Goal: Obtain resource: Obtain resource

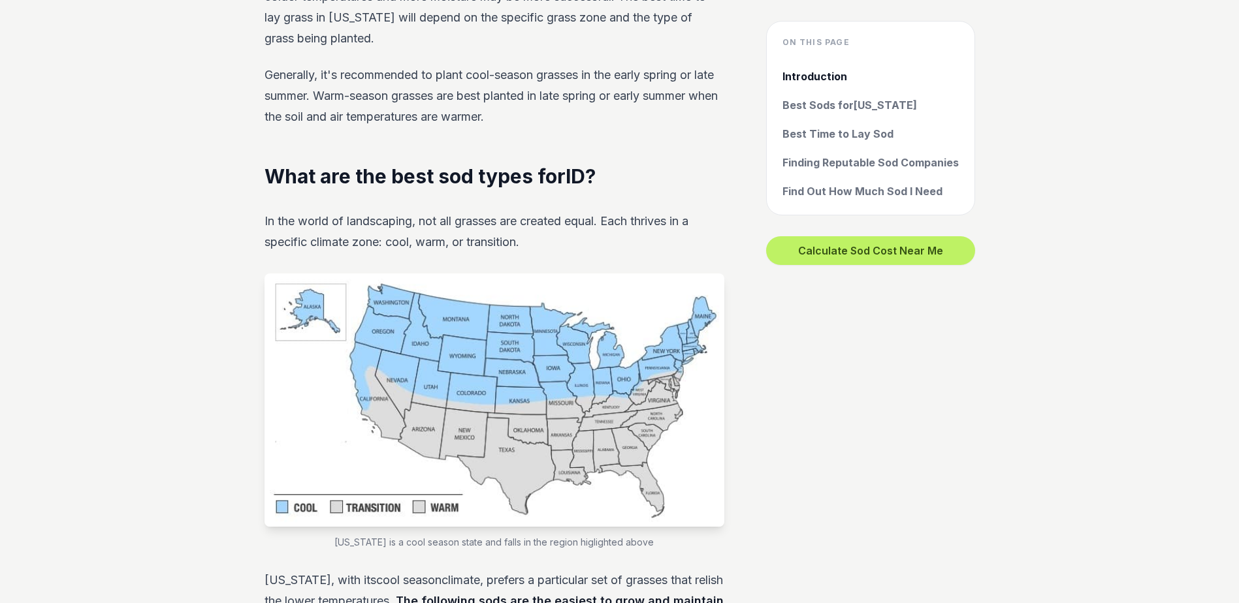
scroll to position [914, 0]
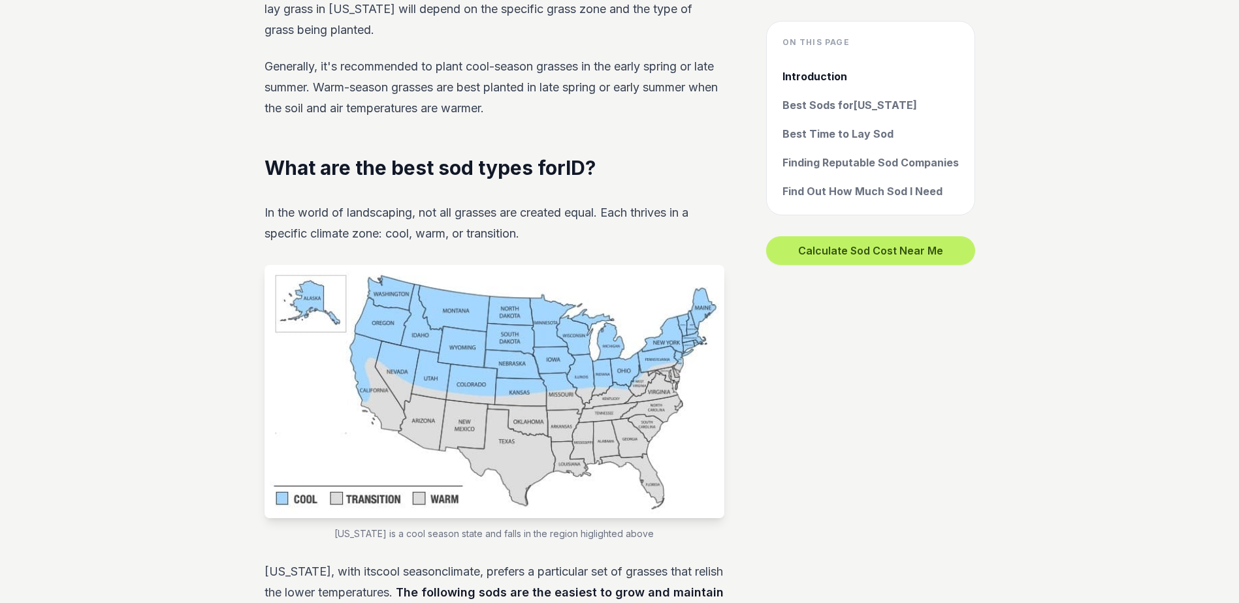
click at [422, 315] on img at bounding box center [494, 391] width 460 height 253
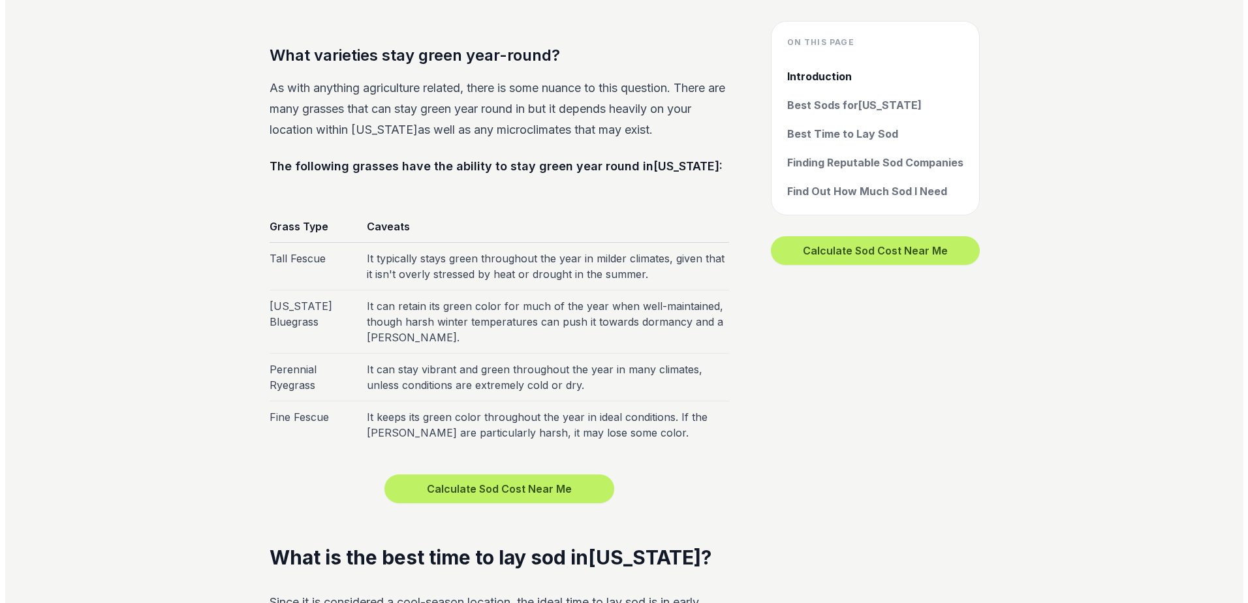
scroll to position [3918, 0]
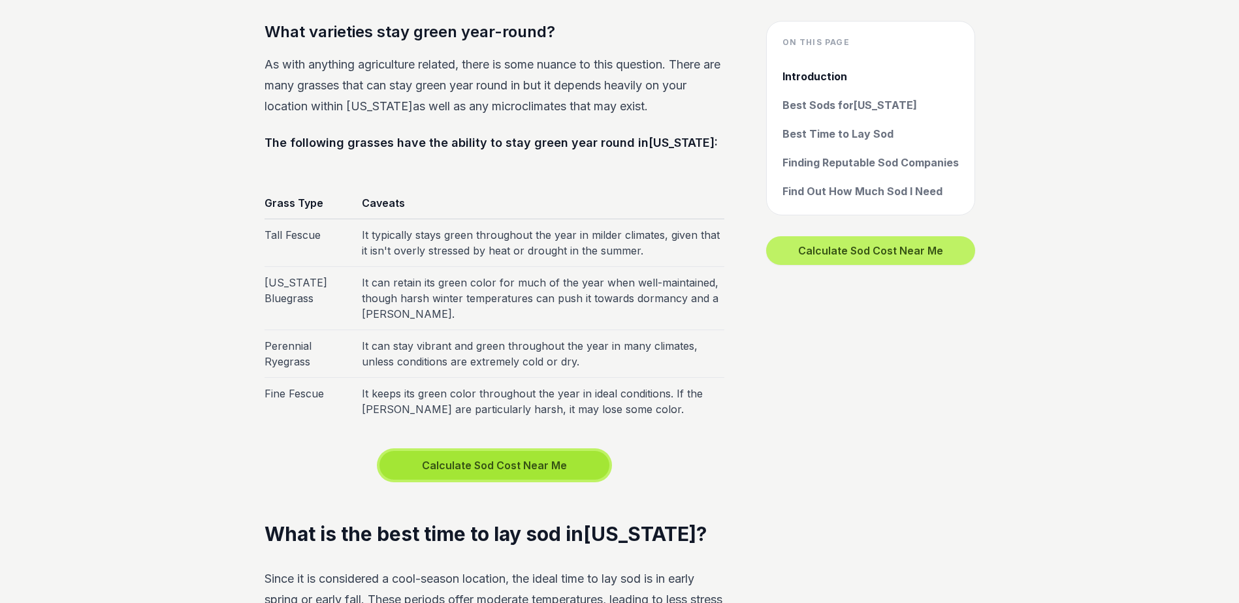
click at [505, 456] on button "Calculate Sod Cost Near Me" at bounding box center [494, 465] width 230 height 29
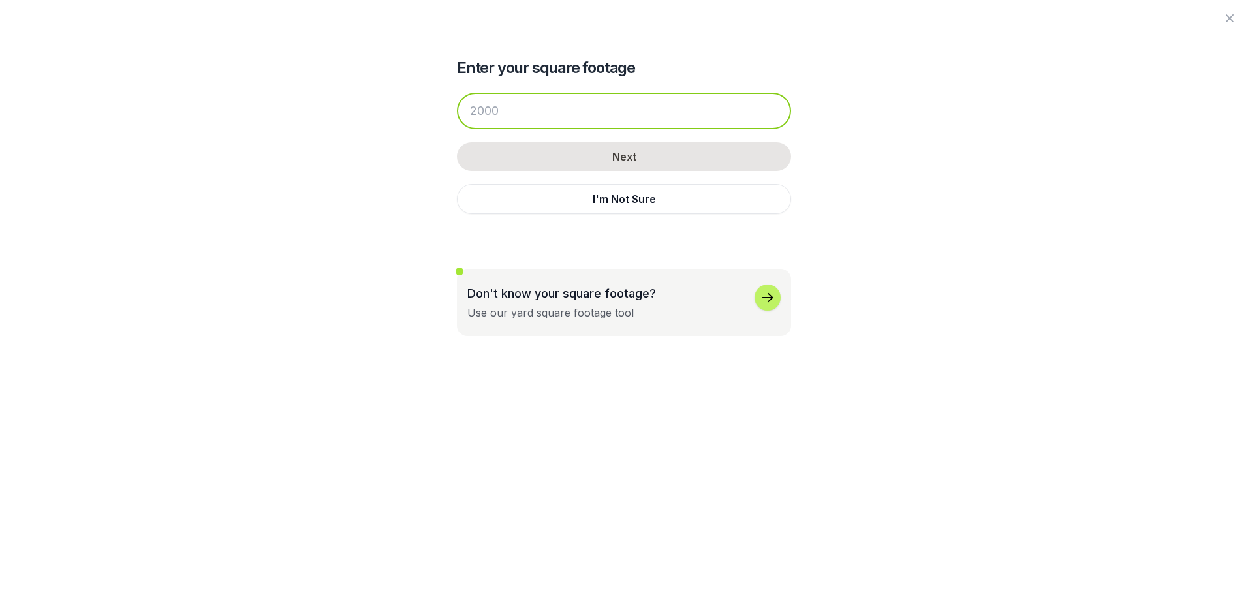
click at [524, 109] on input "number" at bounding box center [624, 111] width 334 height 37
click at [503, 112] on input "number" at bounding box center [624, 111] width 334 height 37
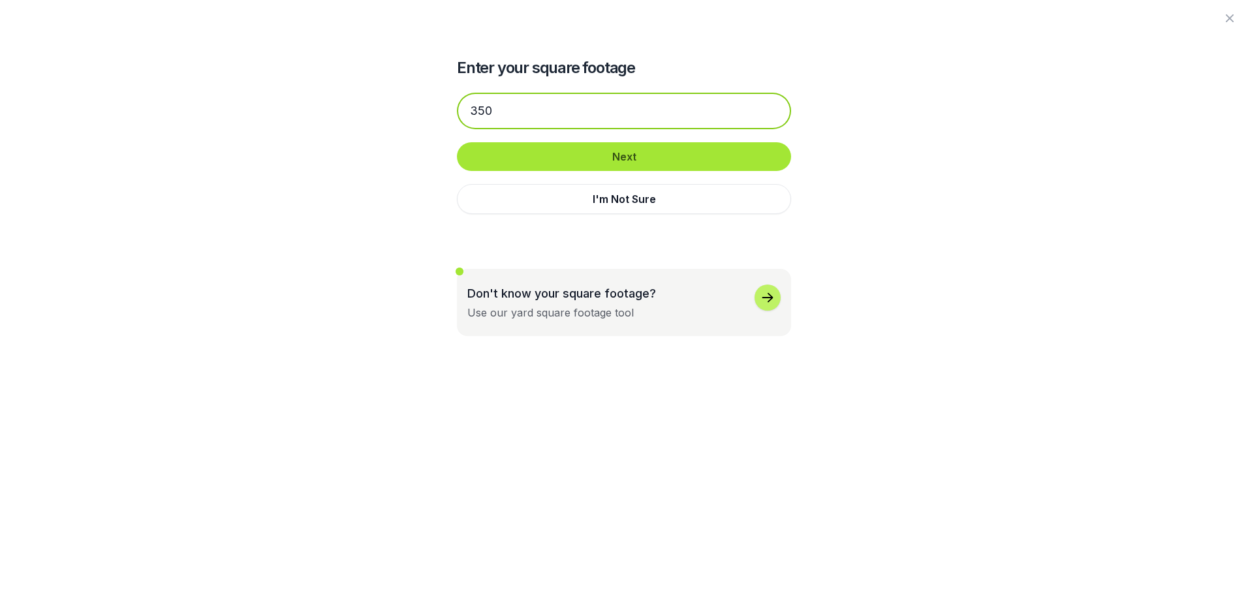
type input "350"
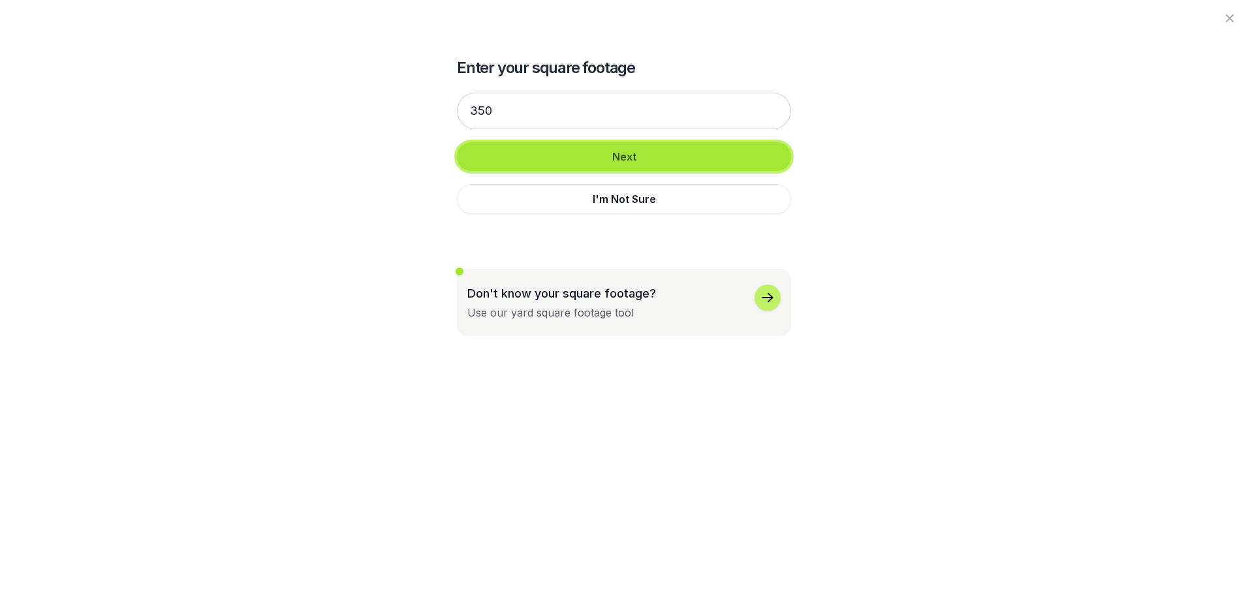
click at [628, 153] on button "Next" at bounding box center [624, 156] width 334 height 29
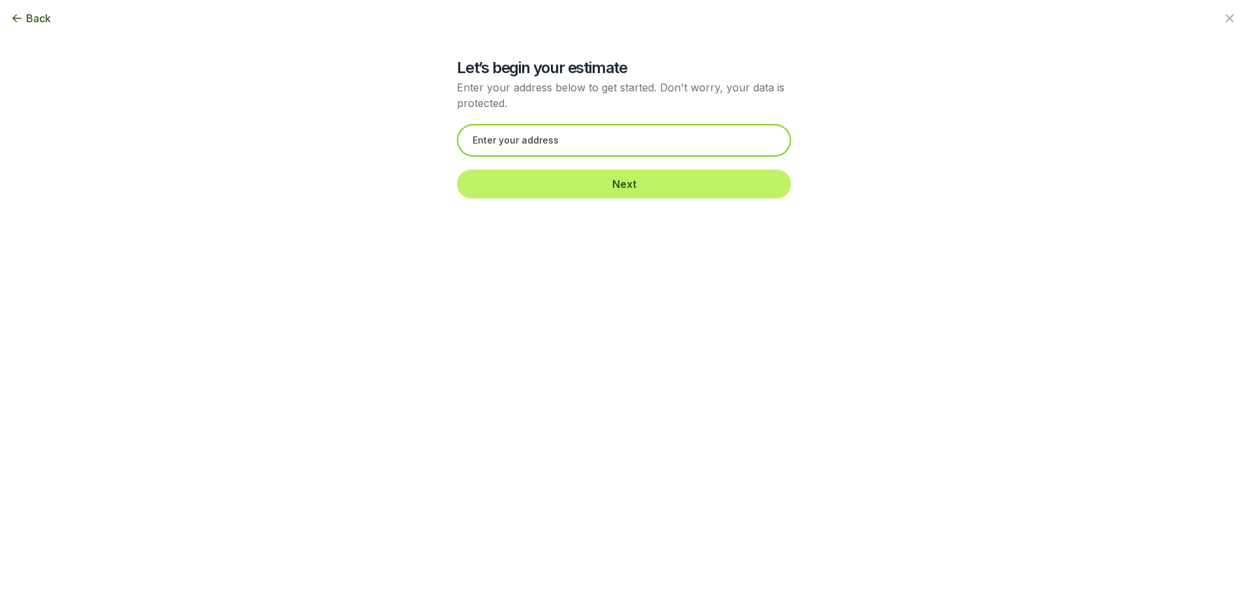
click at [542, 138] on input "text" at bounding box center [624, 140] width 334 height 33
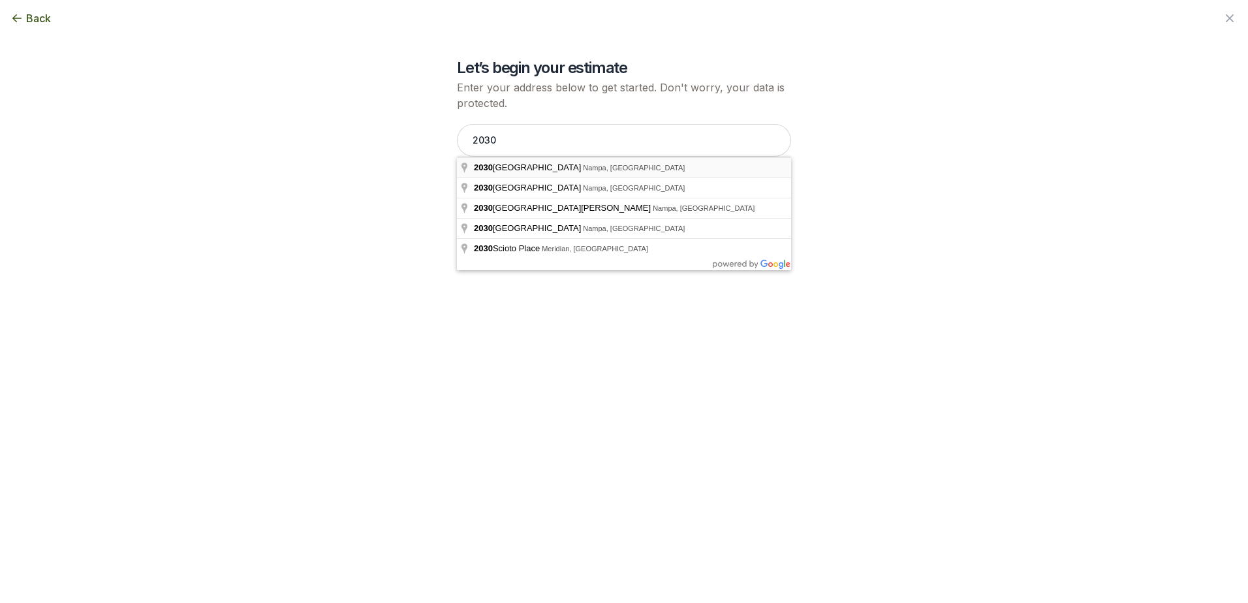
type input "[STREET_ADDRESS]"
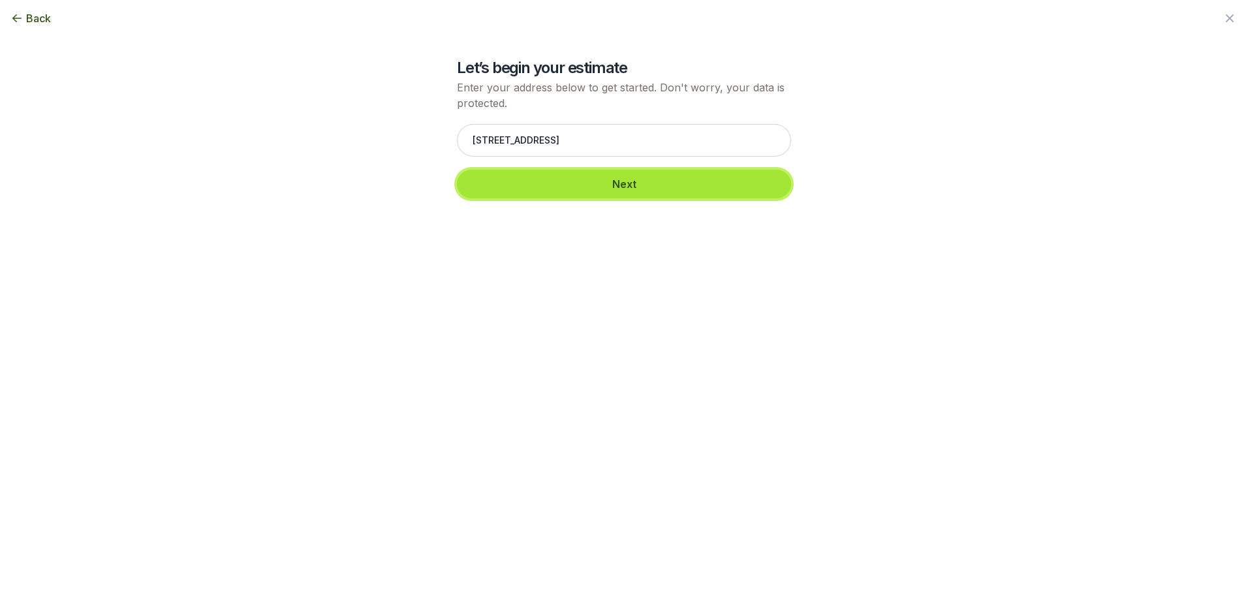
click at [637, 177] on button "Next" at bounding box center [624, 184] width 334 height 29
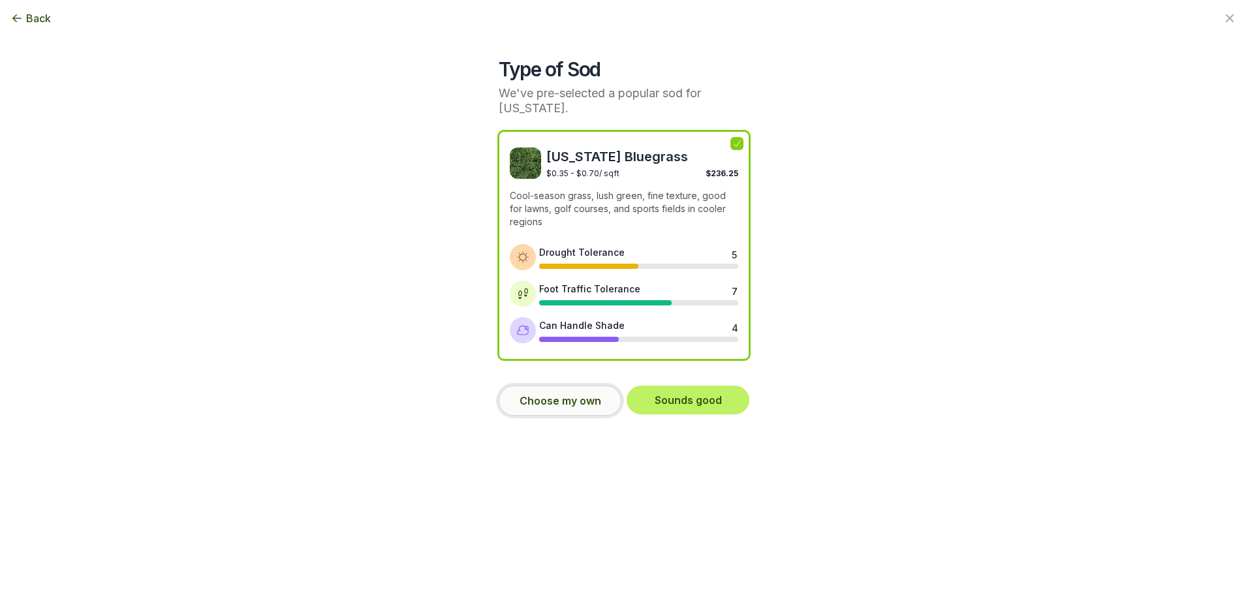
click at [558, 387] on button "Choose my own" at bounding box center [560, 401] width 123 height 30
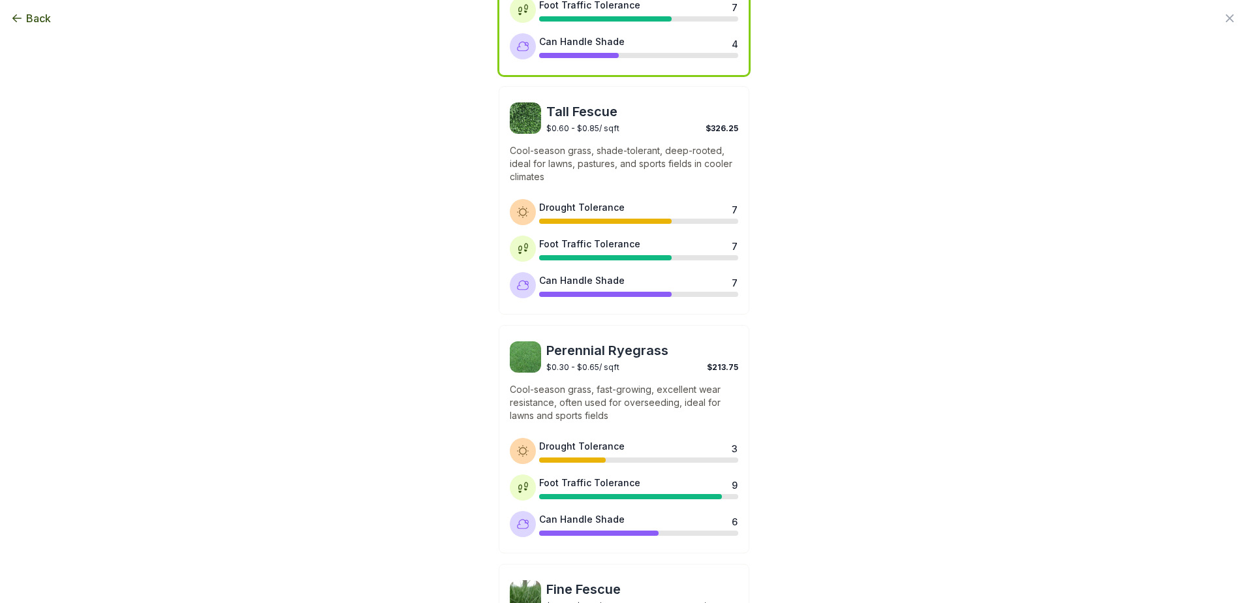
scroll to position [263, 0]
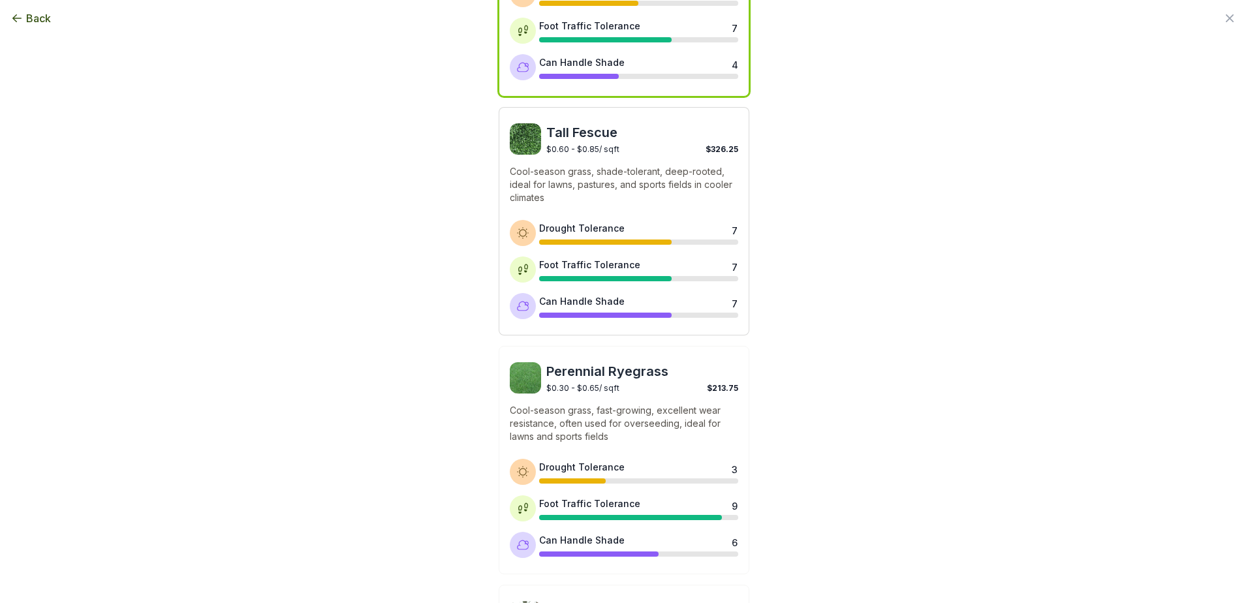
click at [602, 165] on p "Cool-season grass, shade-tolerant, deep-rooted, ideal for lawns, pastures, and …" at bounding box center [624, 184] width 229 height 39
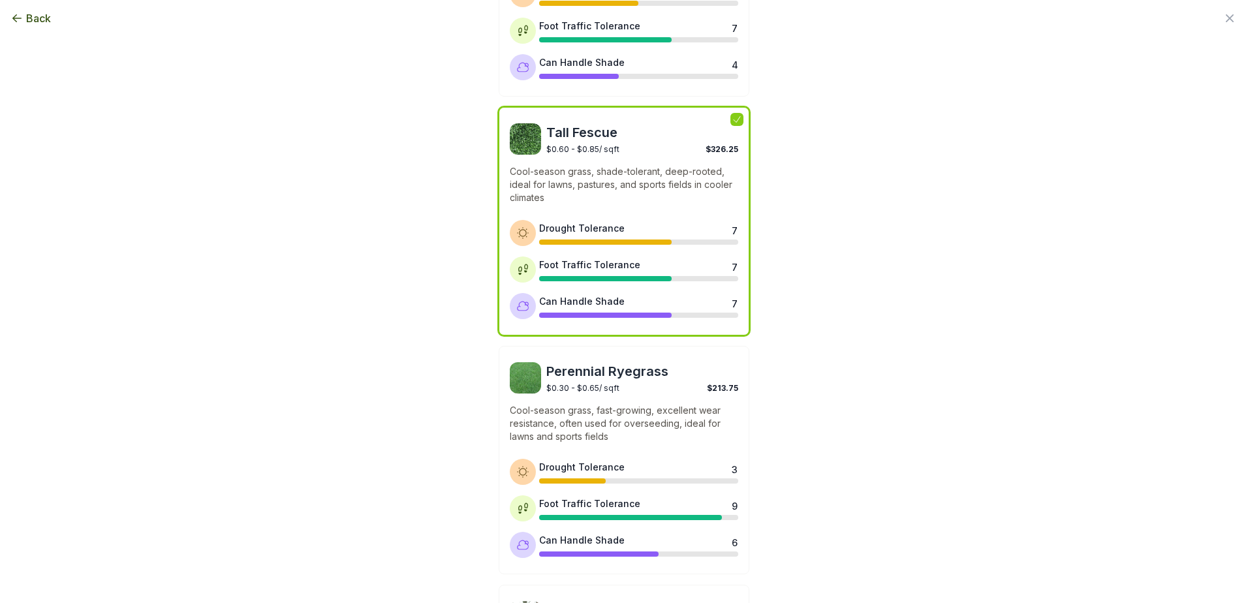
click at [895, 304] on div "Type of Sod We've pre-selected a popular sod for [US_STATE]. [US_STATE] Bluegra…" at bounding box center [624, 308] width 710 height 1142
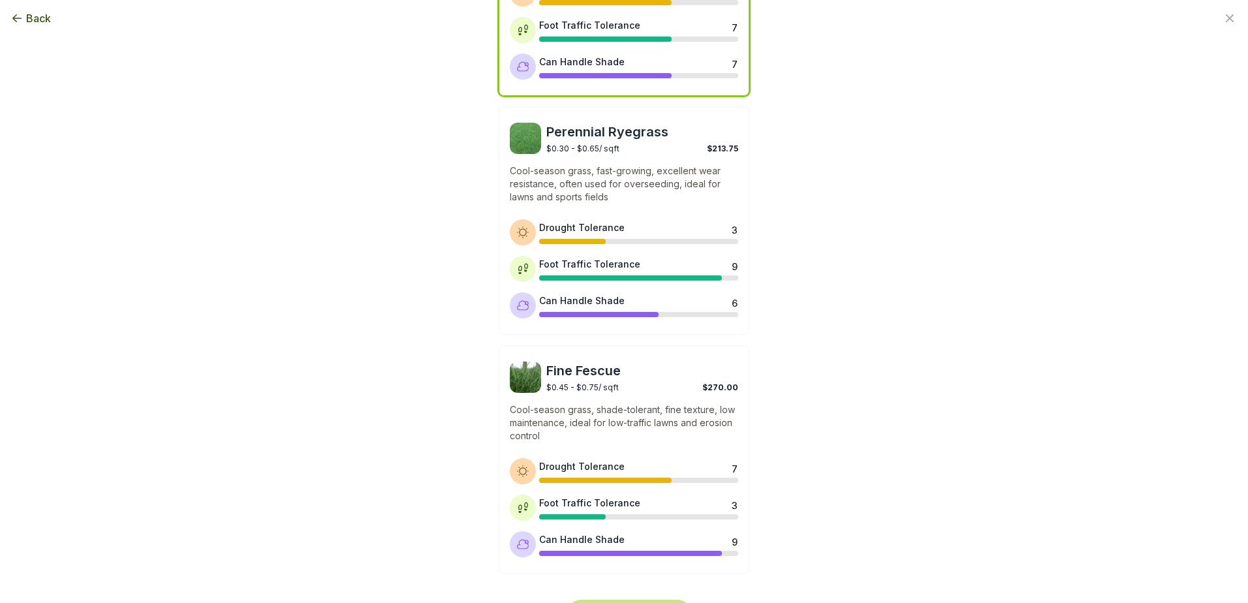
scroll to position [524, 0]
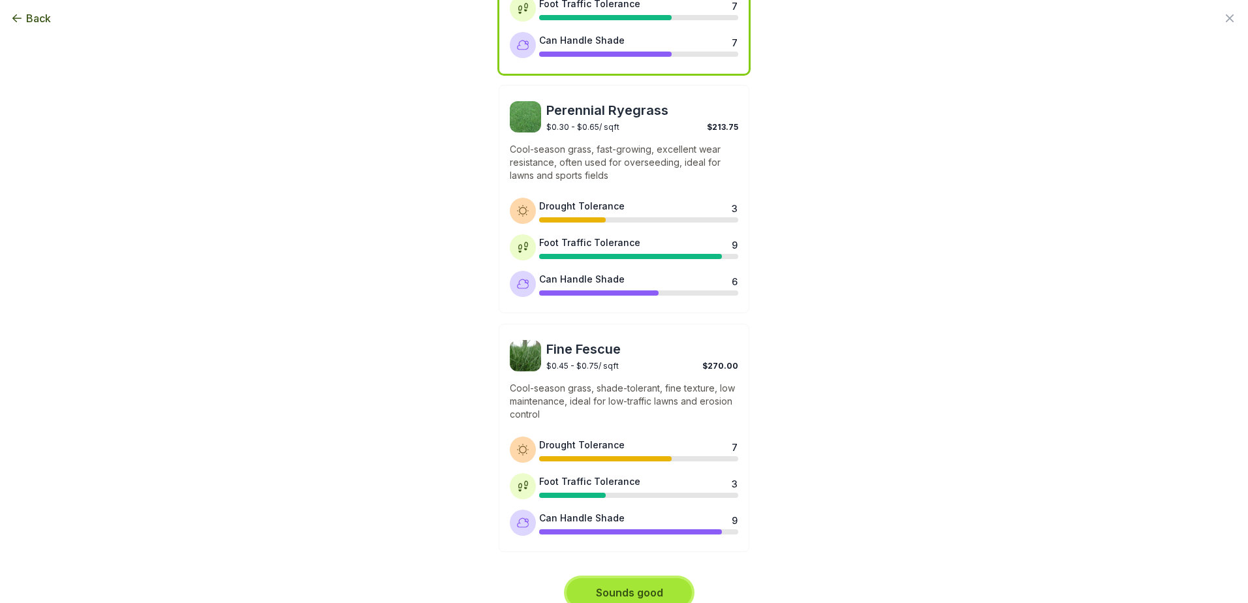
click at [635, 579] on button "Sounds good" at bounding box center [629, 593] width 125 height 29
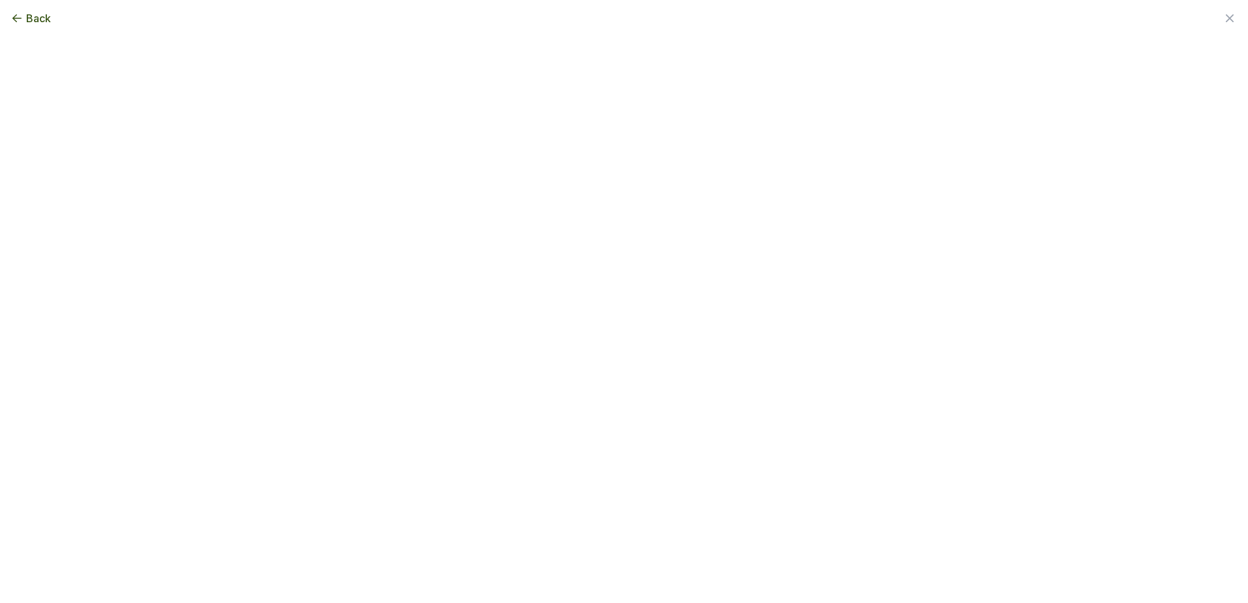
scroll to position [0, 0]
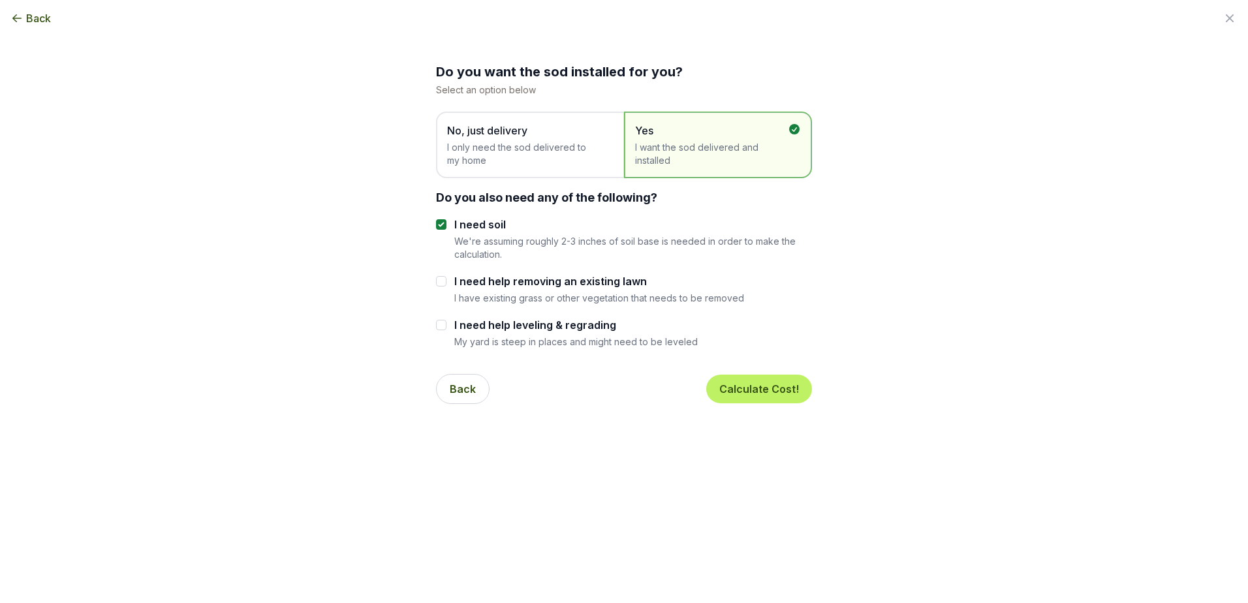
click at [490, 142] on span "I only need the sod delivered to my home" at bounding box center [523, 154] width 153 height 26
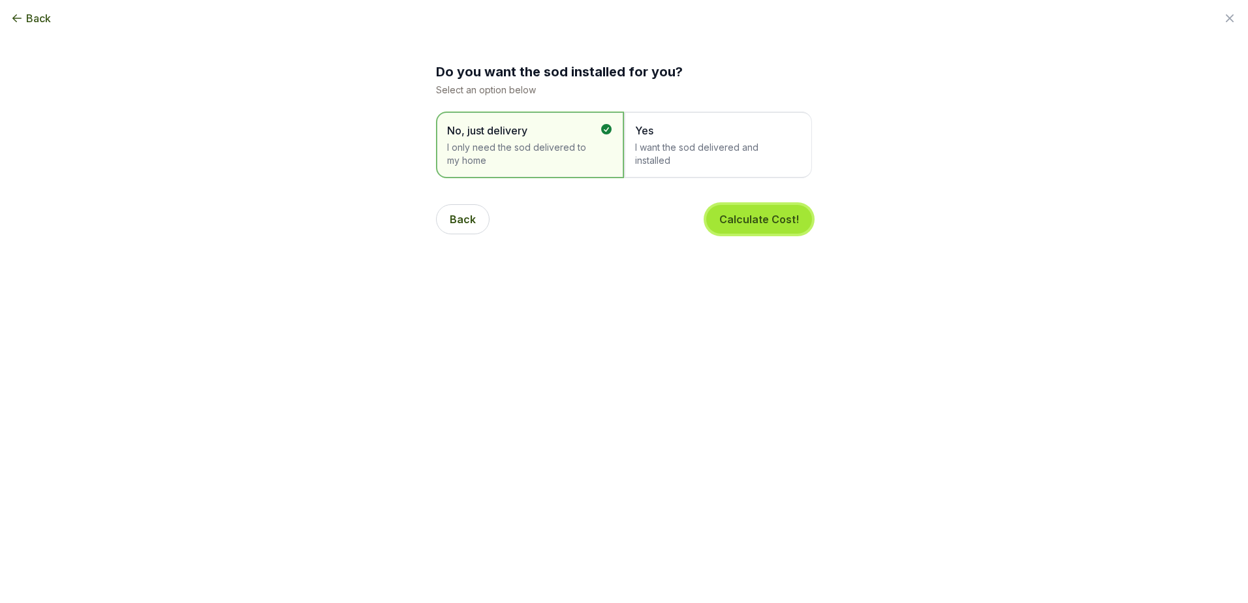
click at [754, 222] on button "Calculate Cost!" at bounding box center [759, 219] width 106 height 29
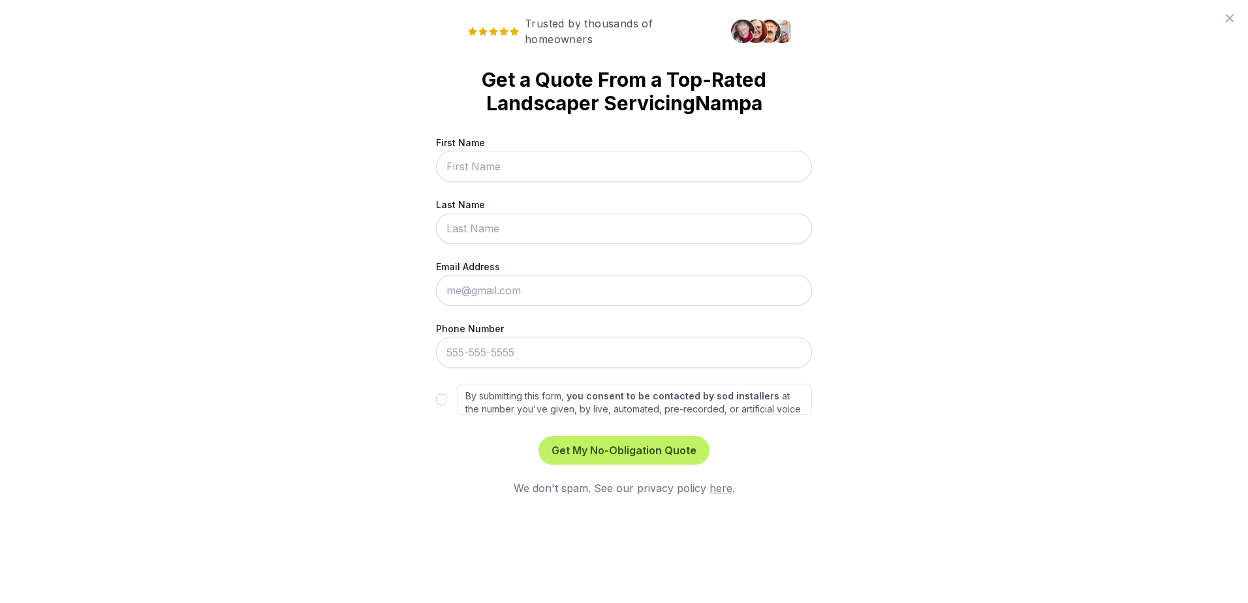
click at [487, 168] on input "First Name" at bounding box center [624, 166] width 376 height 31
type input "[PERSON_NAME]"
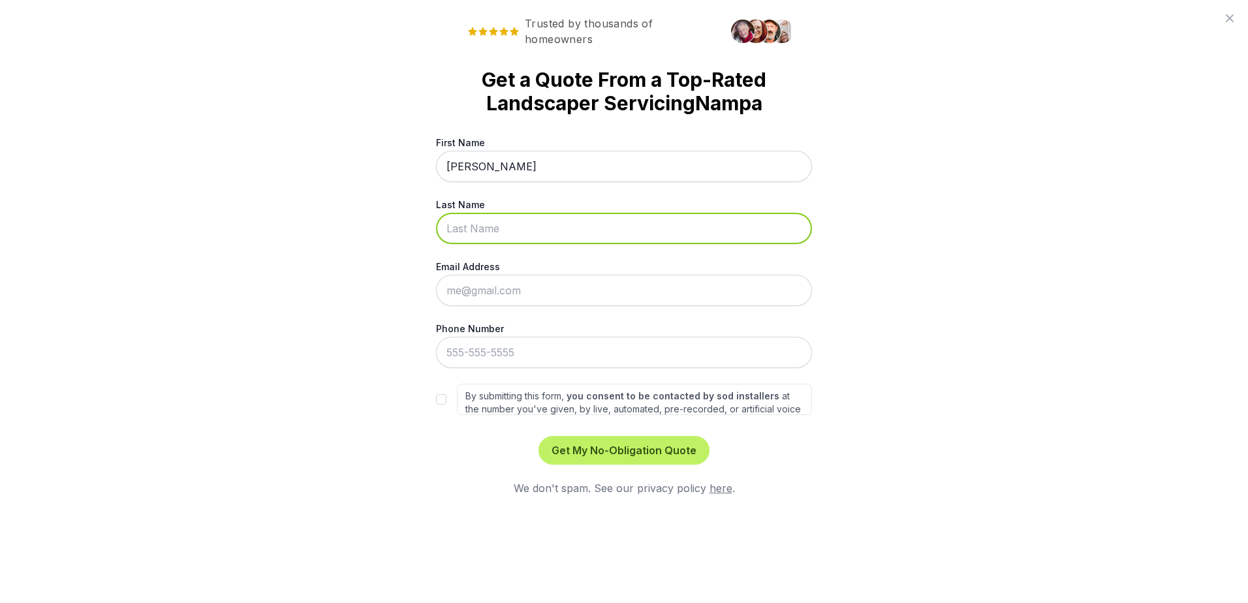
type input "[PERSON_NAME]"
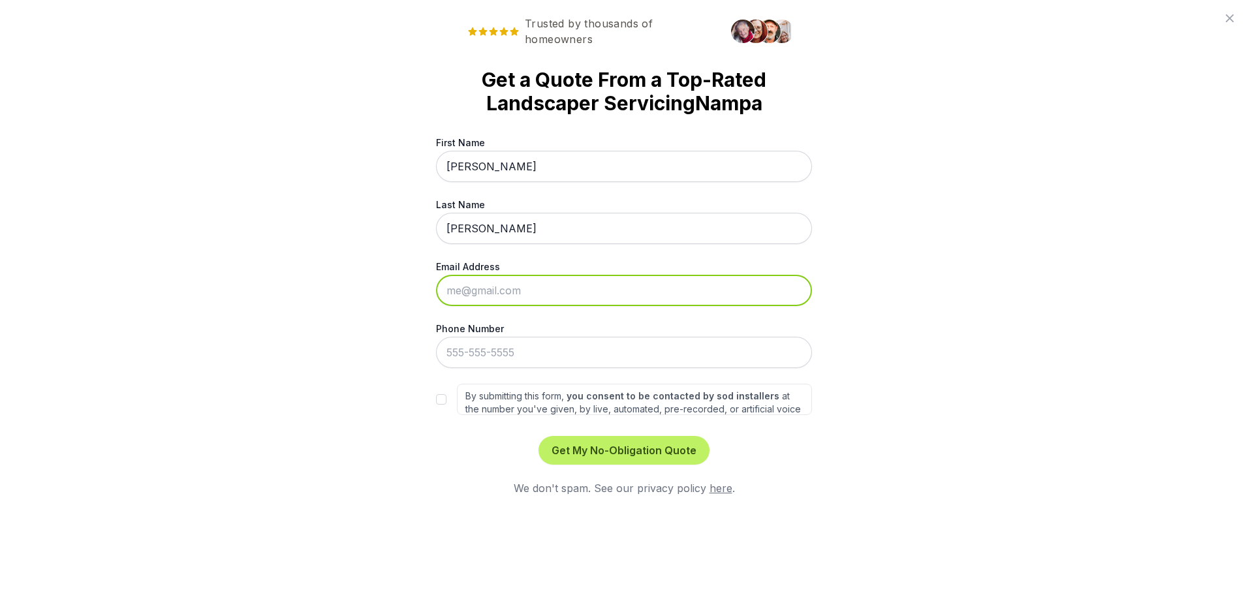
type input "[EMAIL_ADDRESS][DOMAIN_NAME]"
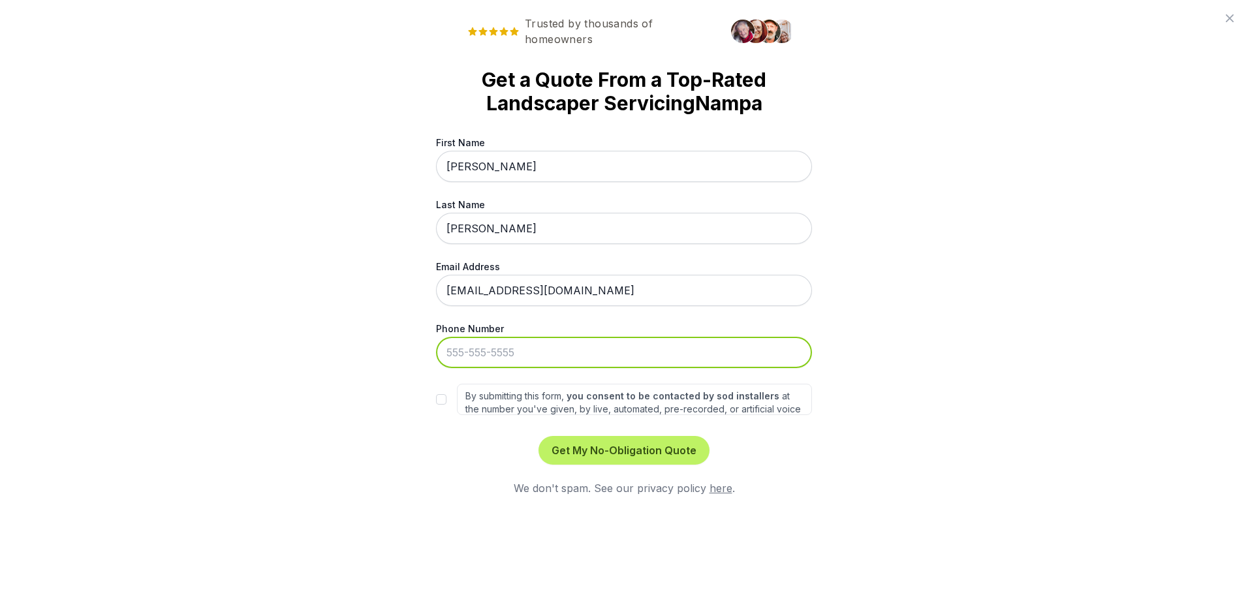
type input "[PHONE_NUMBER]"
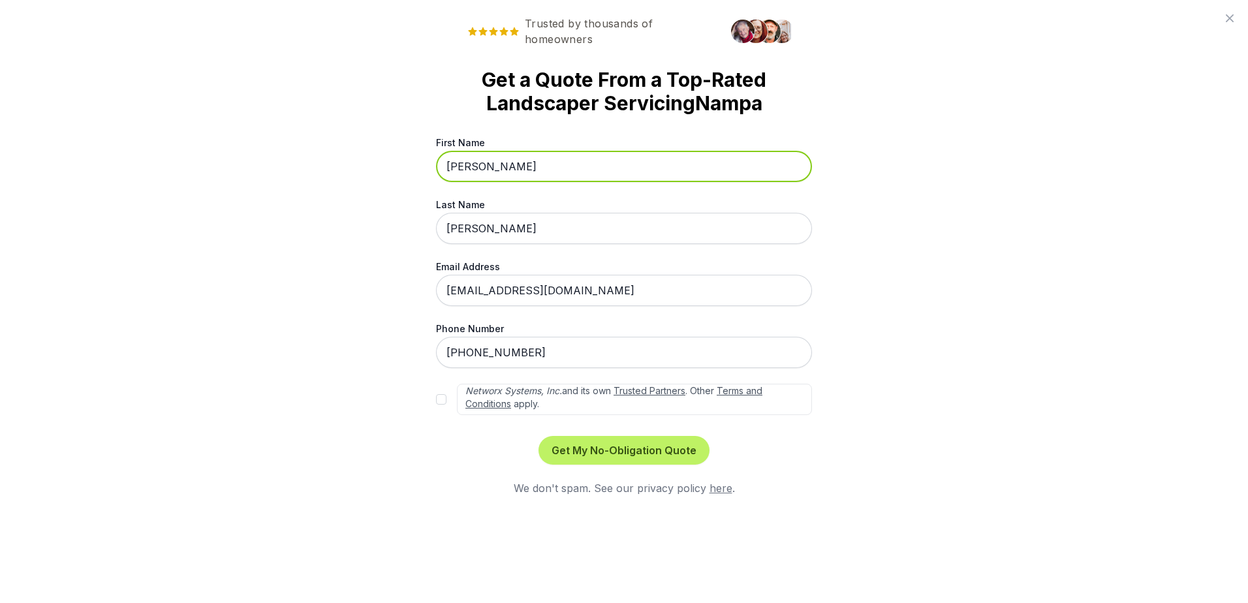
scroll to position [59, 0]
click at [444, 401] on input "By submitting this form, you consent to be contacted by sod installers at the n…" at bounding box center [441, 399] width 10 height 10
checkbox input "true"
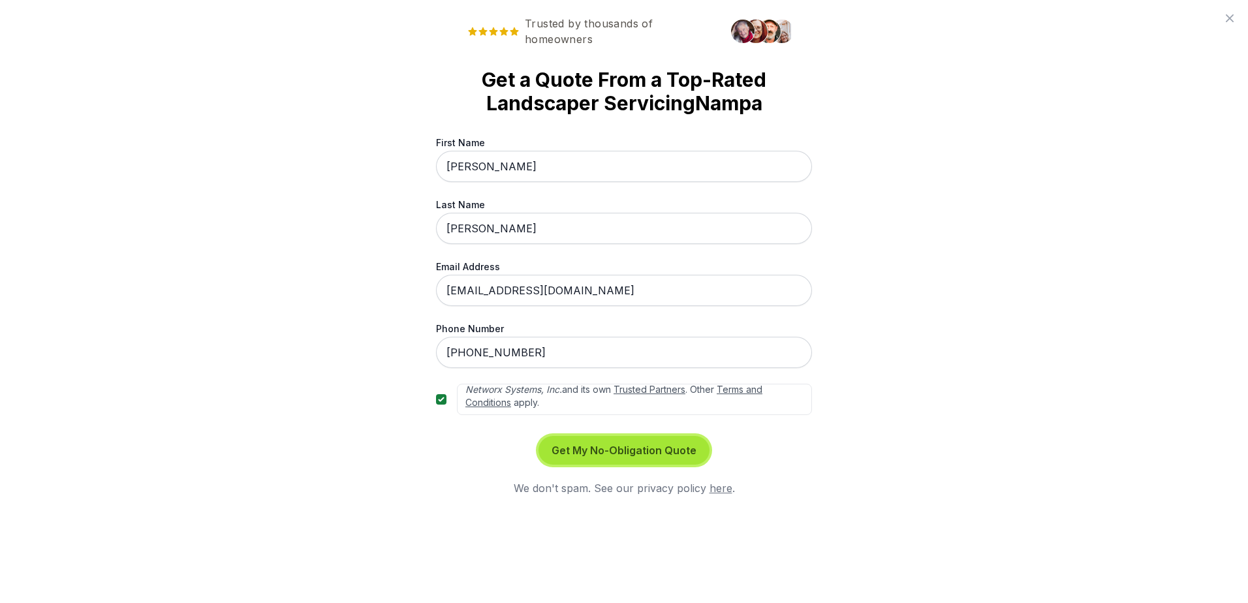
click at [620, 450] on button "Get My No-Obligation Quote" at bounding box center [624, 450] width 171 height 29
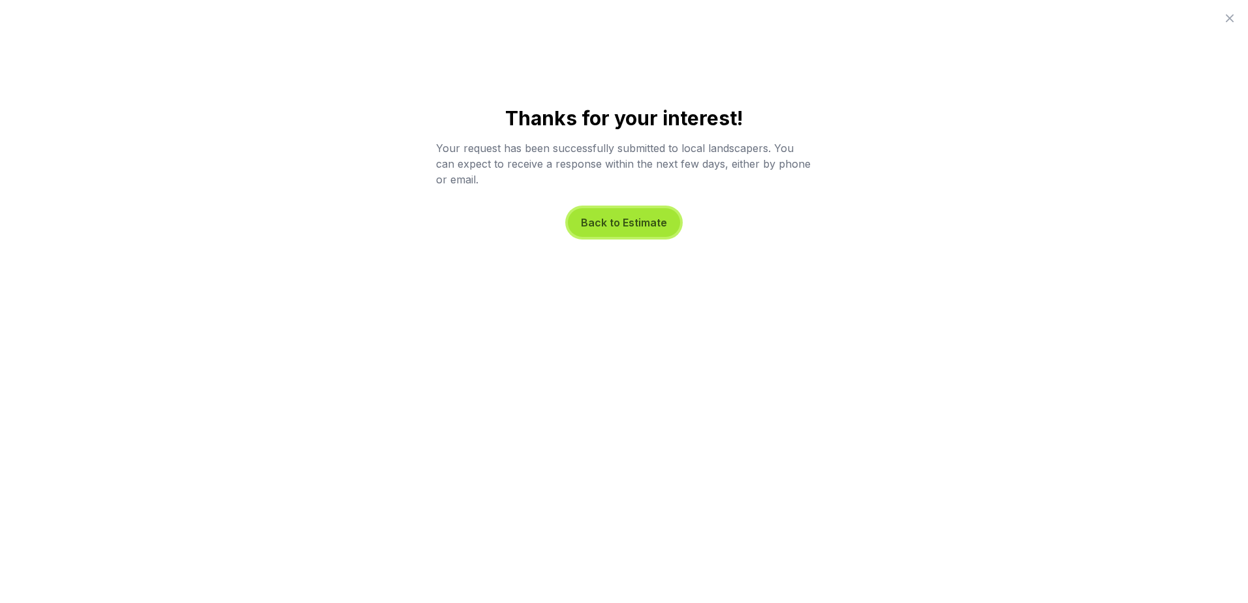
click at [637, 222] on button "Back to Estimate" at bounding box center [624, 222] width 112 height 29
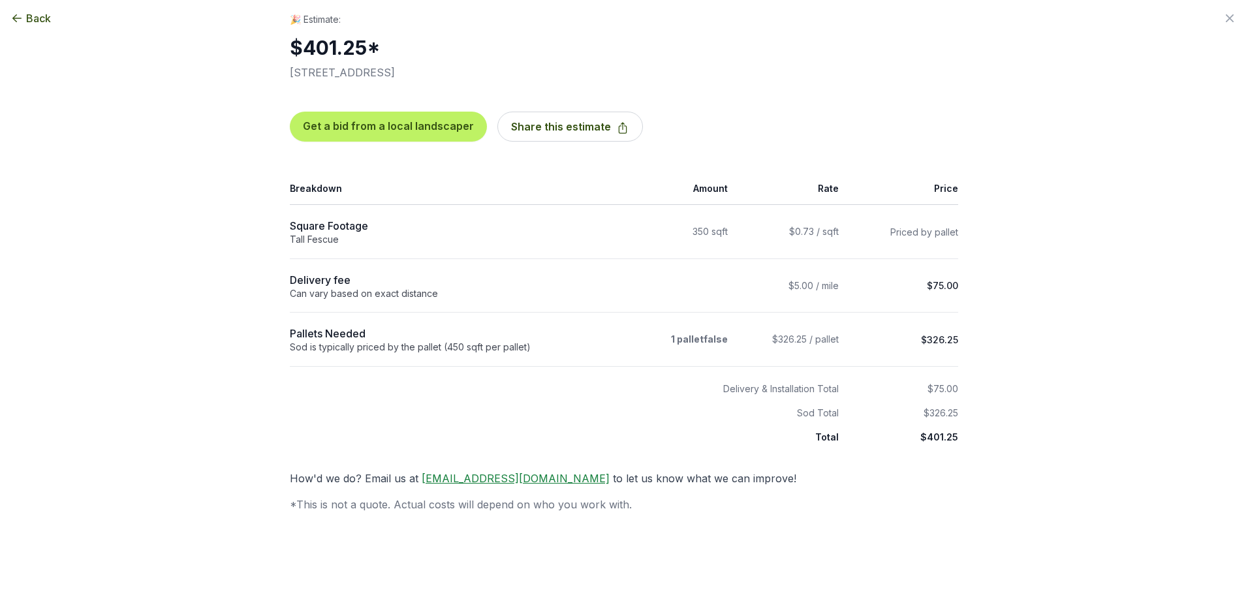
scroll to position [0, 0]
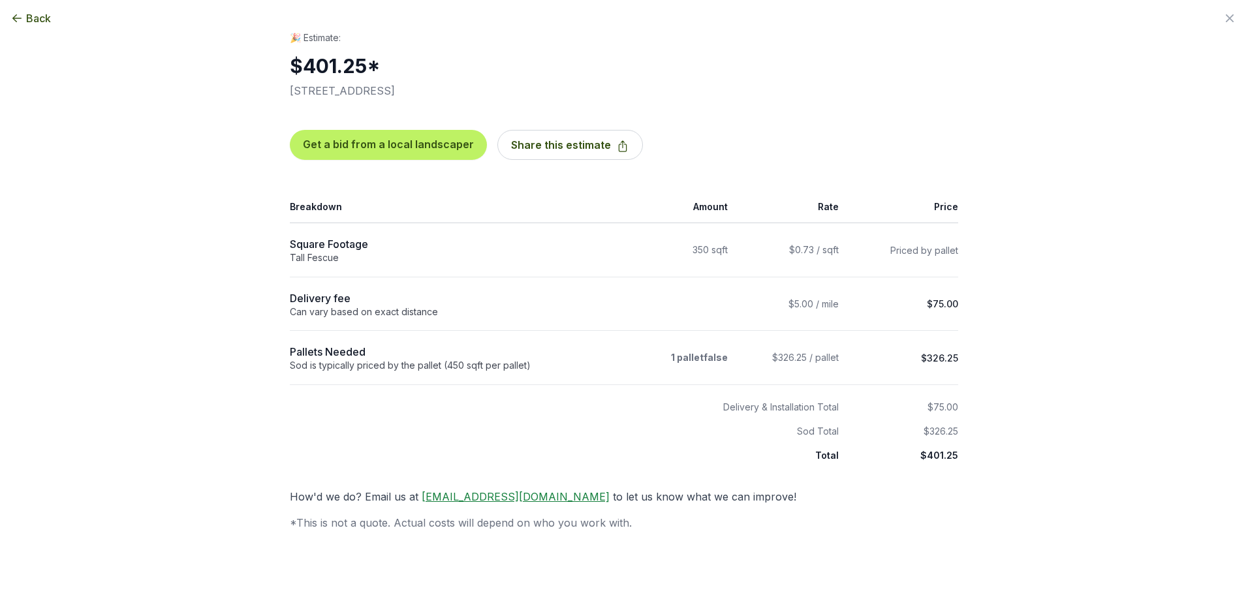
click at [212, 67] on div "Back Enter your square footage 350 Next I'm Not Sure Let’s begin your estimate …" at bounding box center [624, 301] width 1248 height 603
